Goal: Task Accomplishment & Management: Use online tool/utility

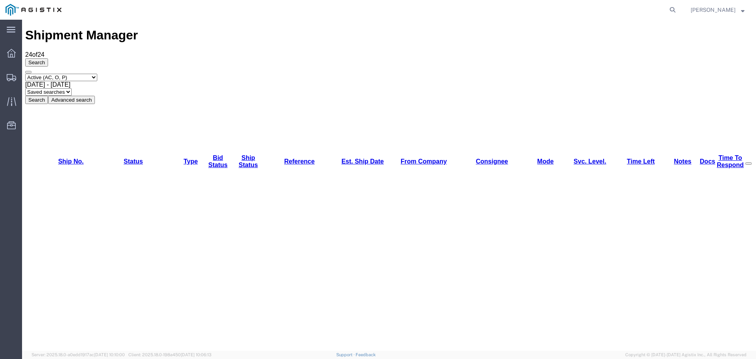
scroll to position [53, 0]
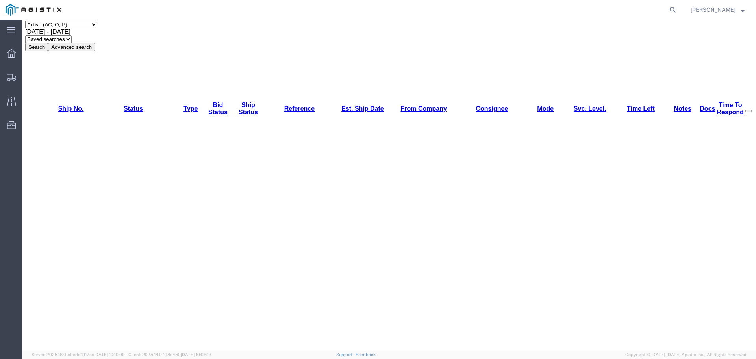
click at [12, 11] on img at bounding box center [34, 10] width 56 height 12
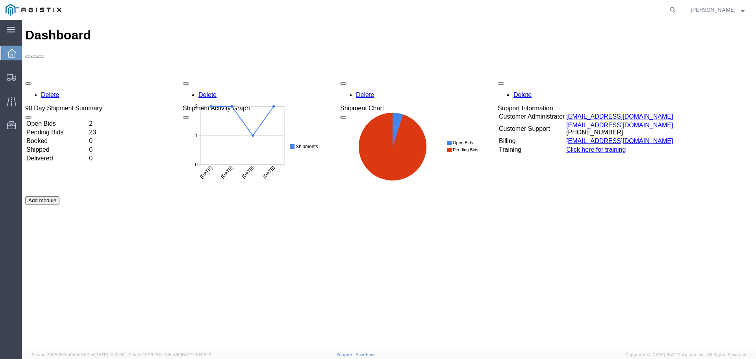
click at [54, 120] on td "Open Bids" at bounding box center [57, 124] width 62 height 8
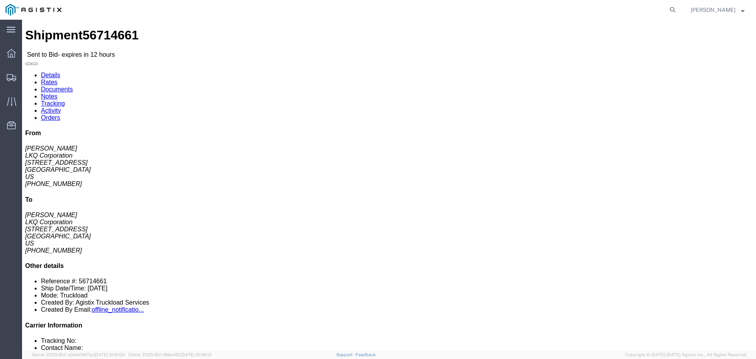
click link "Enter / Modify Bid"
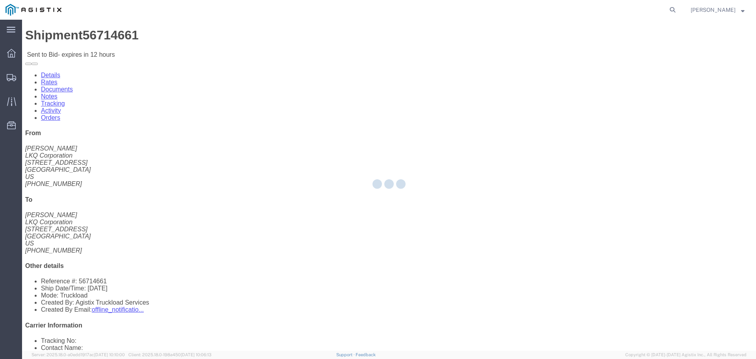
select select "22593"
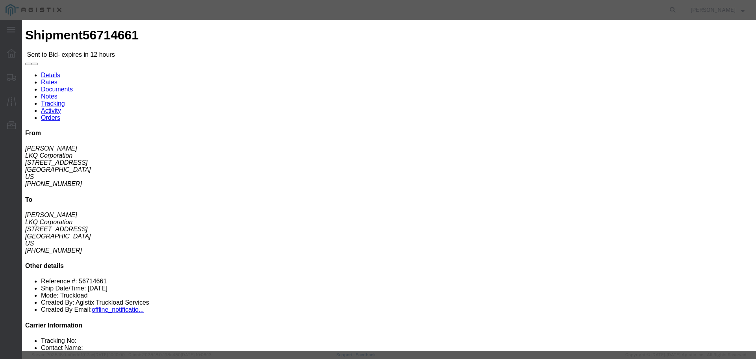
click select "Select Rail TL Standard 3 - 5 Day"
select select "41882"
click select "Select Rail TL Standard 3 - 5 Day"
click input "text"
type input "RLX"
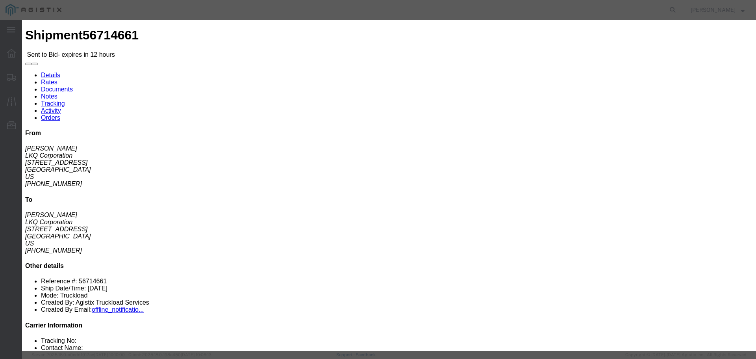
click div "Bid Information Vendor Select Riverstone Logistics LLC Service Level Select Rai…"
click select "Select Air Less than Truckload Multi-Leg Ocean Freight Rail Small Parcel Truckl…"
select select "TL"
click select "Select Air Less than Truckload Multi-Leg Ocean Freight Rail Small Parcel Truckl…"
click input "number"
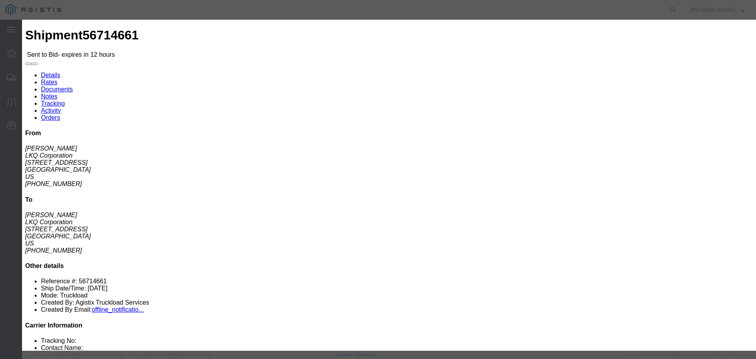
type input "2"
click input "number"
type input "1615"
click div "Mode Select Air Less than Truckload Multi-Leg Ocean Freight Rail Small Parcel T…"
click button "Submit"
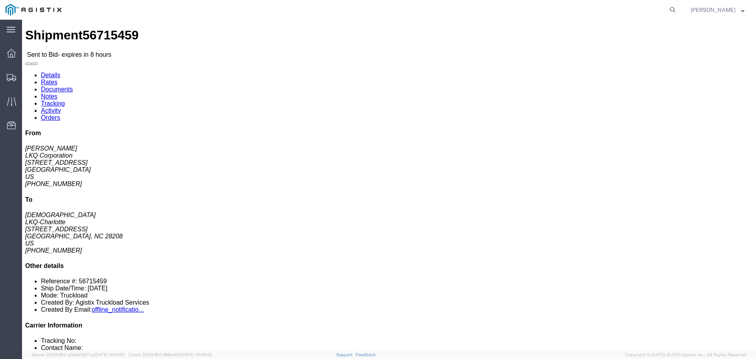
drag, startPoint x: 84, startPoint y: 171, endPoint x: 80, endPoint y: 172, distance: 4.5
click button "button"
click link "Enter / Modify Bid"
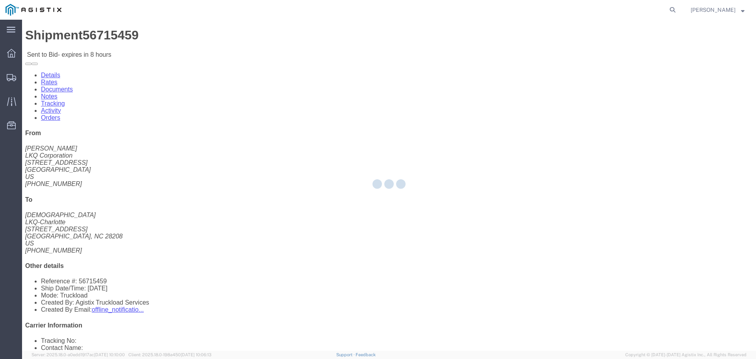
select select "22593"
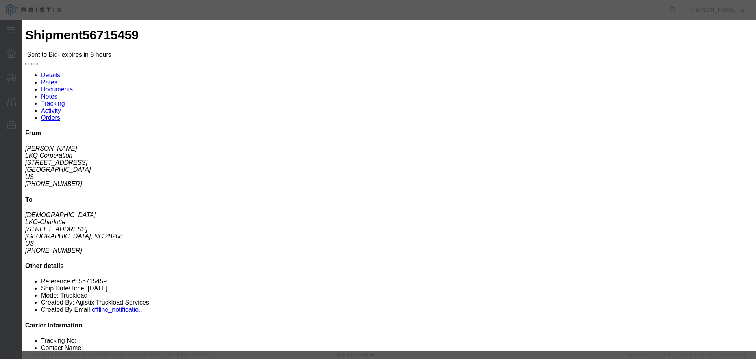
click select "Select Rail TL Standard 3 - 5 Day"
select select "41882"
click select "Select Rail TL Standard 3 - 5 Day"
click input "text"
type input "RLX"
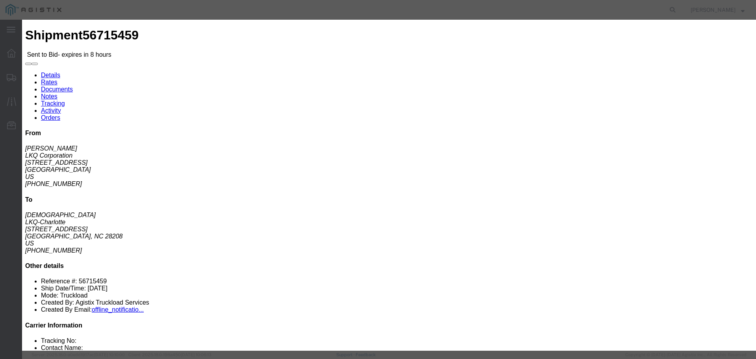
click div "Reference"
click select "Select Air Less than Truckload Multi-Leg Ocean Freight Rail Small Parcel Truckl…"
select select "TL"
click select "Select Air Less than Truckload Multi-Leg Ocean Freight Rail Small Parcel Truckl…"
click input "number"
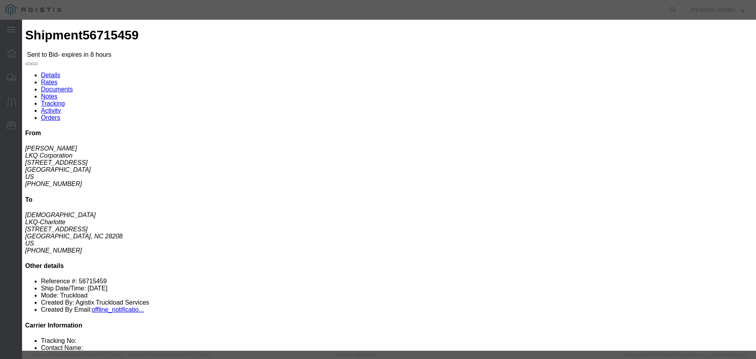
type input "2"
click input "number"
type input "2100"
click div "Mode Select Air Less than Truckload Multi-Leg Ocean Freight Rail Small Parcel T…"
click button "Submit"
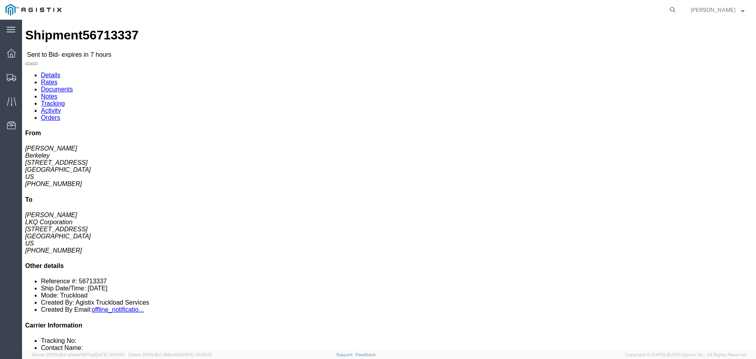
click button "button"
click link "Enter / Modify Bid"
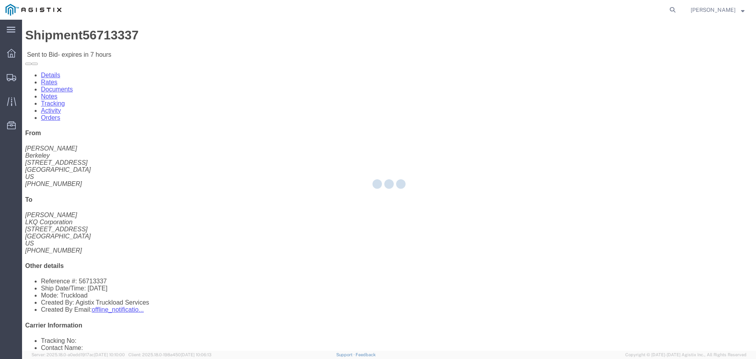
select select "22593"
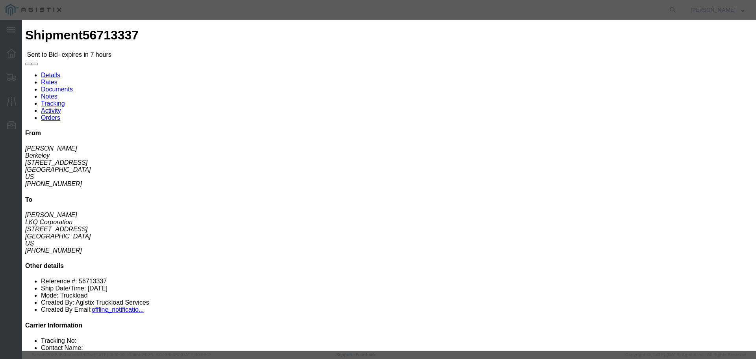
click select "Select Rail TL Standard 3 - 5 Day"
select select "41882"
click select "Select Rail TL Standard 3 - 5 Day"
drag, startPoint x: 523, startPoint y: 71, endPoint x: 523, endPoint y: 76, distance: 5.5
click input "text"
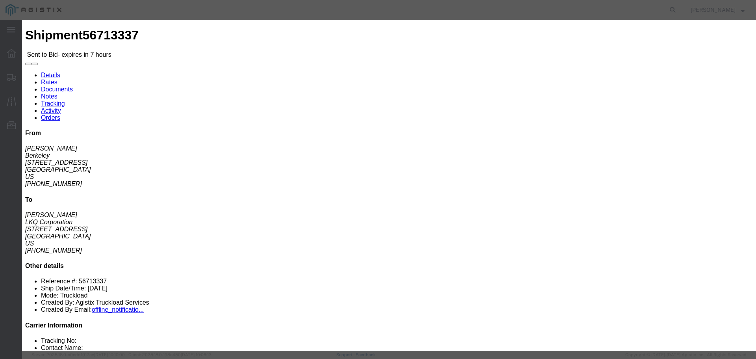
type input "RLX"
click select "Select Air Less than Truckload Multi-Leg Ocean Freight Rail Small Parcel Truckl…"
select select "TL"
click select "Select Air Less than Truckload Multi-Leg Ocean Freight Rail Small Parcel Truckl…"
click input "number"
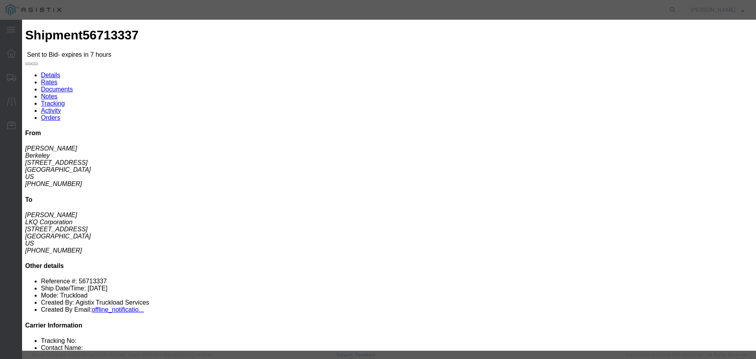
type input "2"
click input "number"
type input "3275"
click div "Submit Close"
click button "Submit"
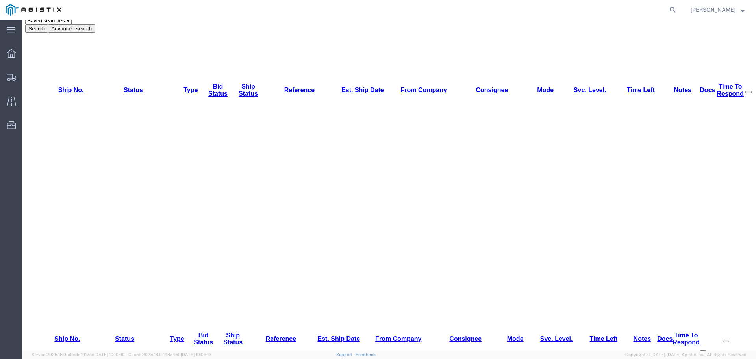
scroll to position [79, 0]
